Goal: Register for event/course

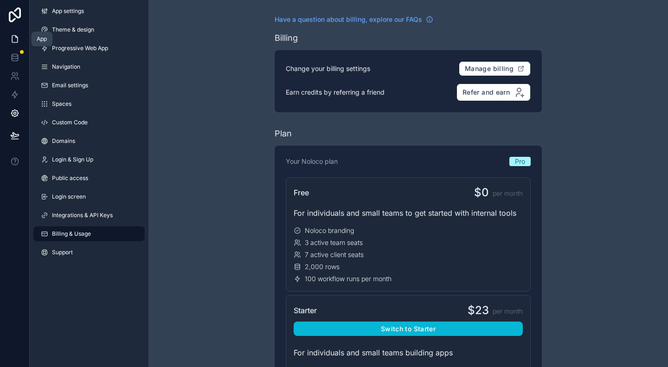
click at [18, 32] on link at bounding box center [14, 39] width 29 height 19
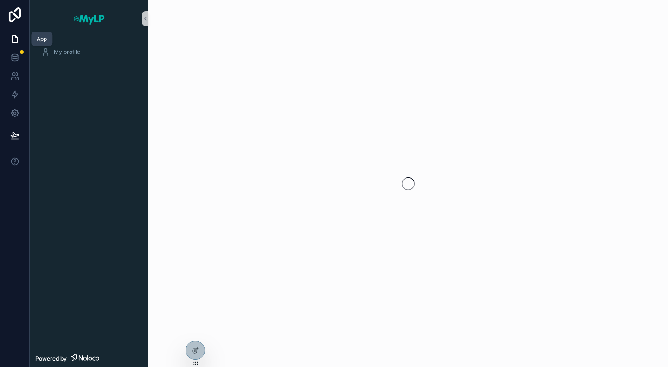
click at [18, 35] on icon at bounding box center [14, 38] width 9 height 9
click at [12, 57] on icon at bounding box center [14, 57] width 9 height 9
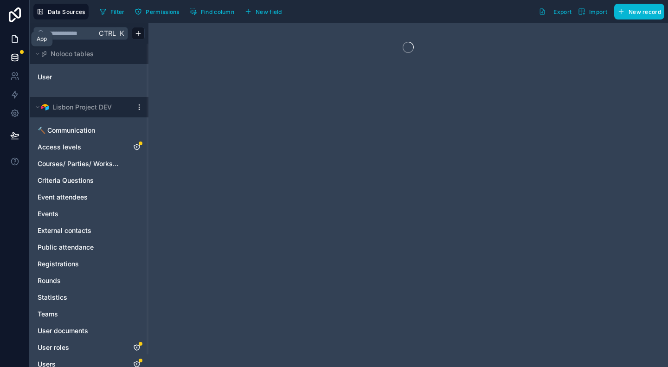
click at [15, 38] on icon at bounding box center [14, 38] width 9 height 9
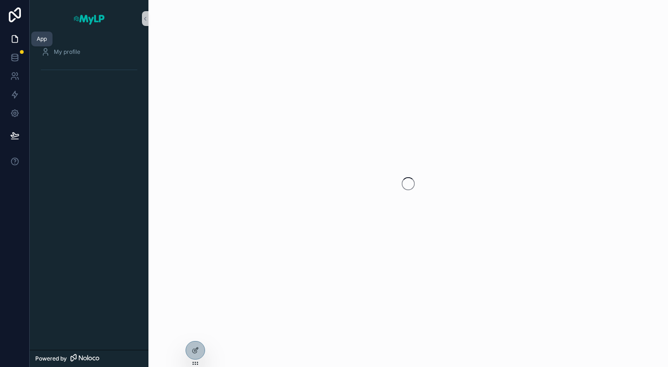
click at [12, 33] on link at bounding box center [14, 39] width 29 height 19
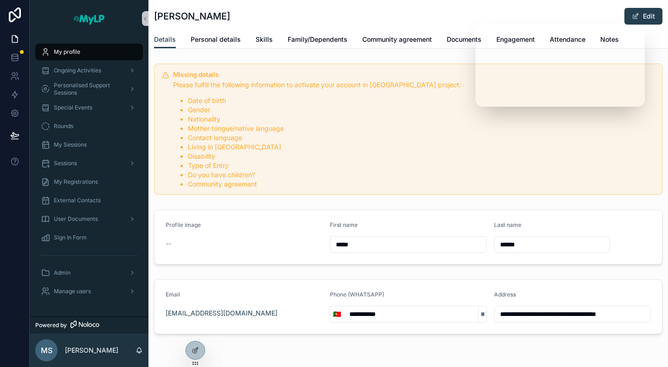
click at [90, 52] on div "My profile" at bounding box center [89, 52] width 96 height 15
click at [90, 352] on p "Michelle Simons" at bounding box center [91, 350] width 53 height 9
click at [65, 79] on div "Ongoing Activities" at bounding box center [89, 70] width 119 height 19
click at [69, 74] on div "Ongoing Activities" at bounding box center [89, 70] width 96 height 15
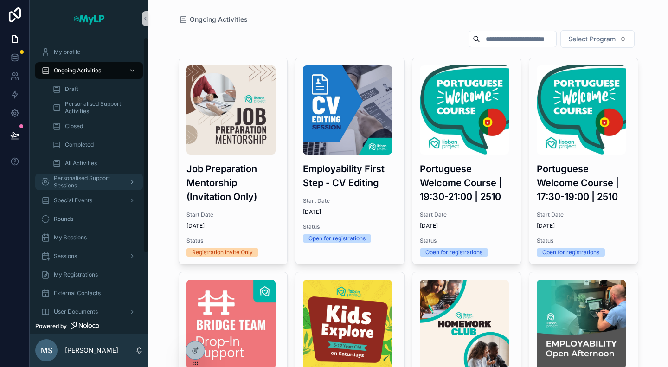
click at [83, 180] on span "Personalised Support Sessions" at bounding box center [88, 181] width 68 height 15
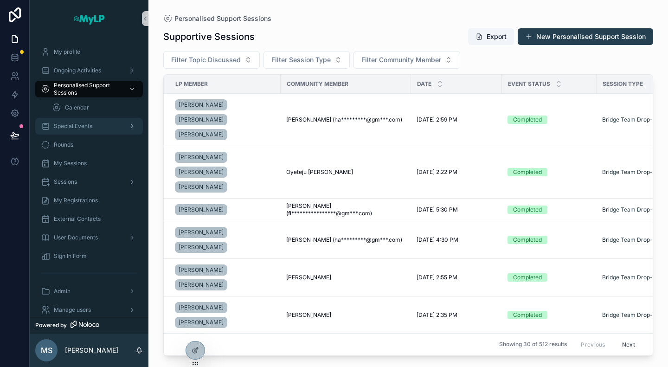
click at [91, 127] on span "Special Events" at bounding box center [73, 125] width 38 height 7
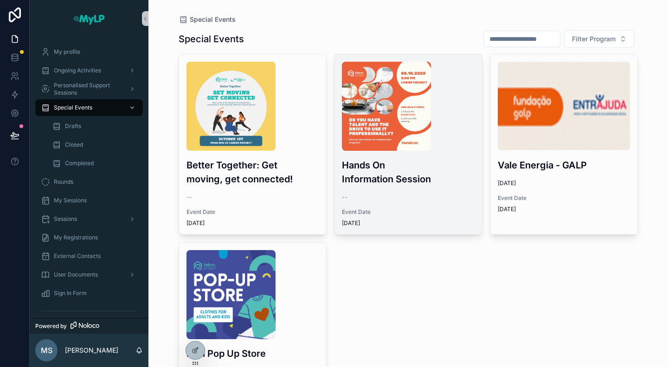
click at [427, 188] on div "Hands On Information Session -- Event Date [DATE]" at bounding box center [407, 144] width 147 height 180
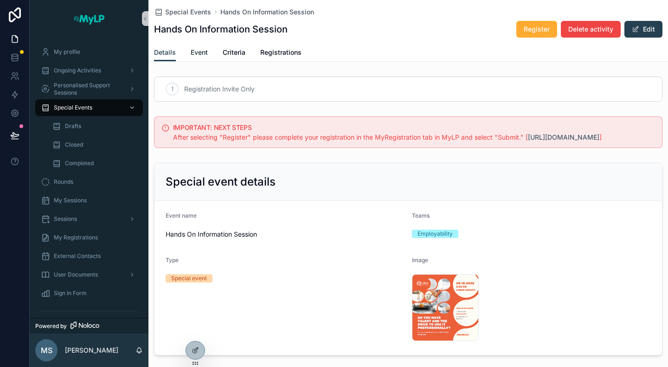
click at [203, 53] on span "Event" at bounding box center [199, 52] width 17 height 9
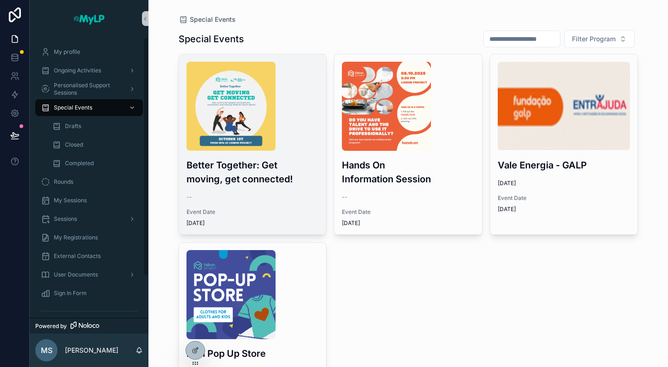
click at [261, 161] on h3 "Better Together: Get moving, get connected!" at bounding box center [252, 172] width 133 height 28
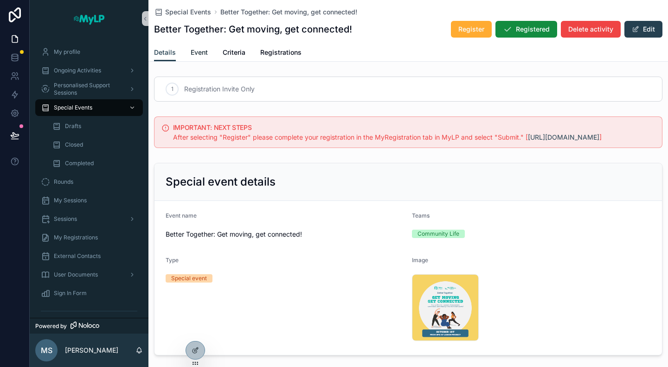
click at [198, 57] on link "Event" at bounding box center [199, 53] width 17 height 19
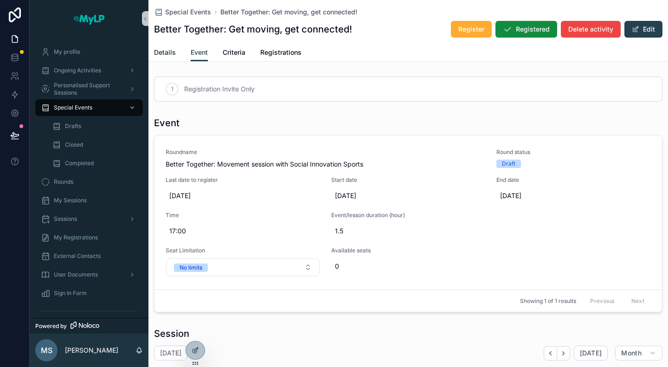
click at [165, 51] on span "Details" at bounding box center [165, 52] width 22 height 9
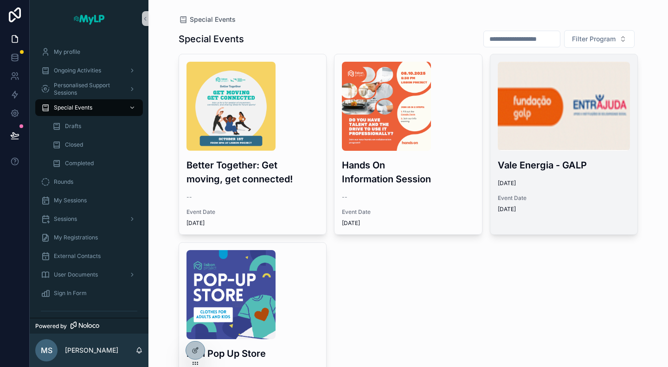
click at [554, 192] on div "Vale Energia - GALP [DATE] Event Date [DATE]" at bounding box center [563, 137] width 147 height 166
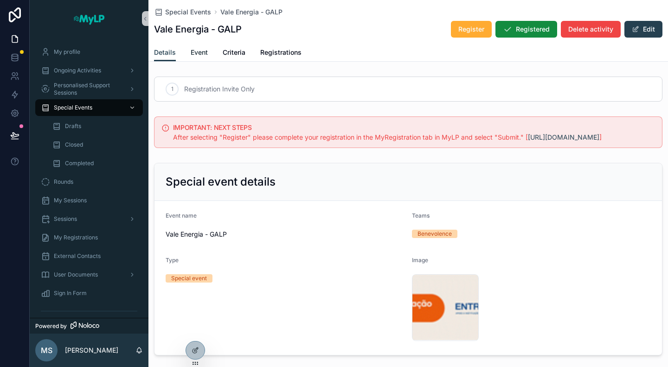
click at [195, 53] on span "Event" at bounding box center [199, 52] width 17 height 9
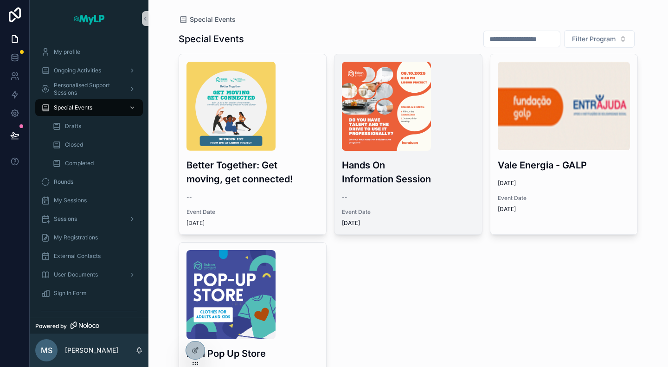
click at [427, 202] on div "Hands On Information Session -- Event Date [DATE]" at bounding box center [407, 144] width 147 height 180
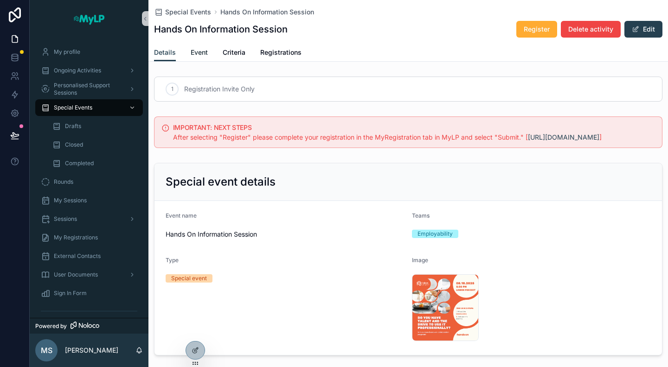
click at [201, 57] on link "Event" at bounding box center [199, 53] width 17 height 19
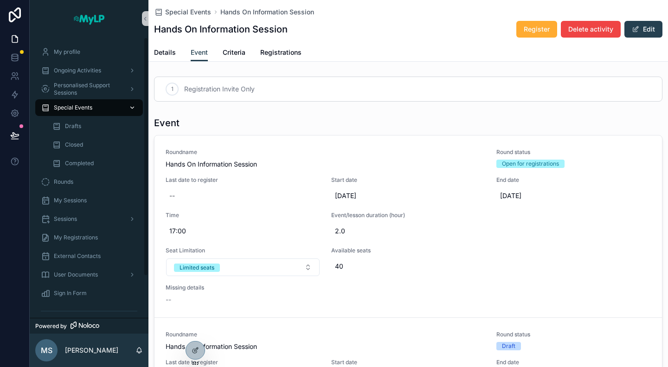
click at [84, 113] on div "Special Events" at bounding box center [89, 107] width 96 height 15
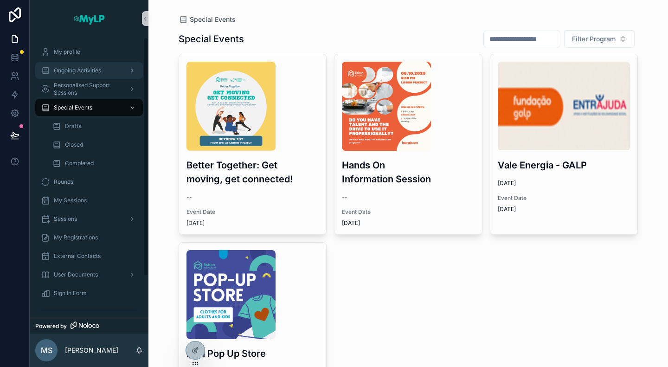
click at [71, 71] on span "Ongoing Activities" at bounding box center [77, 70] width 47 height 7
